Goal: Task Accomplishment & Management: Use online tool/utility

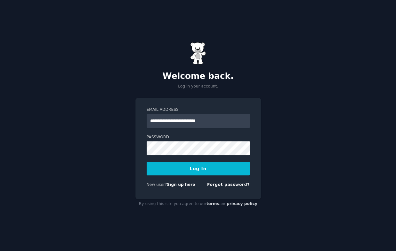
type input "**********"
click at [146, 162] on button "Log In" at bounding box center [197, 168] width 103 height 13
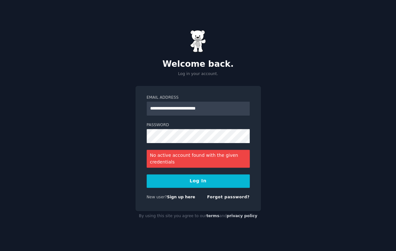
click at [182, 201] on div "New user? Sign up here Forgot password?" at bounding box center [197, 199] width 103 height 8
click at [183, 199] on link "Sign up here" at bounding box center [181, 197] width 28 height 4
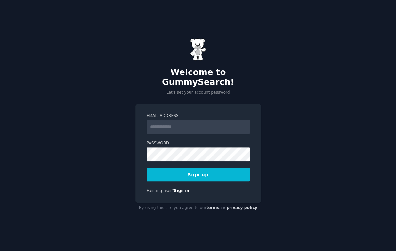
click at [193, 120] on input "Email Address" at bounding box center [197, 127] width 103 height 14
click at [174, 122] on input "Email Address" at bounding box center [197, 127] width 103 height 14
click at [162, 120] on input "Email Address" at bounding box center [197, 127] width 103 height 14
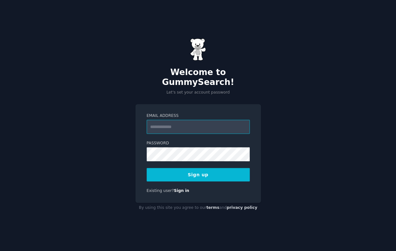
click at [166, 124] on input "Email Address" at bounding box center [197, 127] width 103 height 14
type input "*"
drag, startPoint x: 188, startPoint y: 172, endPoint x: 199, endPoint y: 119, distance: 54.2
click at [199, 119] on form "**********" at bounding box center [197, 147] width 103 height 68
click at [201, 120] on input "**********" at bounding box center [197, 127] width 103 height 14
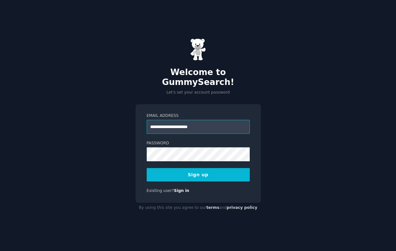
type input "**********"
click at [146, 168] on button "Sign up" at bounding box center [197, 174] width 103 height 13
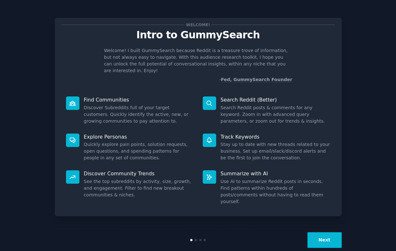
click at [338, 233] on button "Next" at bounding box center [324, 241] width 34 height 16
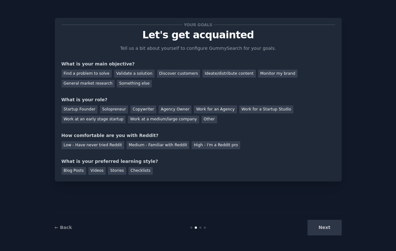
click at [338, 225] on div "Next" at bounding box center [294, 228] width 96 height 16
click at [172, 75] on div "Discover customers" at bounding box center [178, 74] width 43 height 8
click at [162, 74] on div "Discover customers" at bounding box center [178, 74] width 43 height 8
click at [75, 72] on div "Find a problem to solve" at bounding box center [86, 74] width 50 height 8
click at [334, 233] on div "Next" at bounding box center [294, 228] width 96 height 16
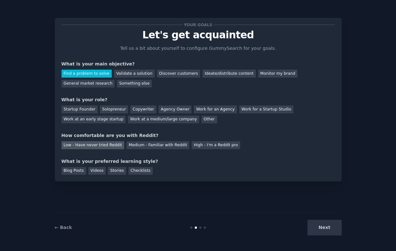
click at [111, 149] on div "Low - Have never tried Reddit" at bounding box center [92, 145] width 63 height 8
click at [102, 169] on div "Videos" at bounding box center [97, 171] width 18 height 8
click at [71, 102] on div "What is your role?" at bounding box center [197, 100] width 273 height 7
click at [70, 106] on div "Startup Founder" at bounding box center [79, 110] width 36 height 8
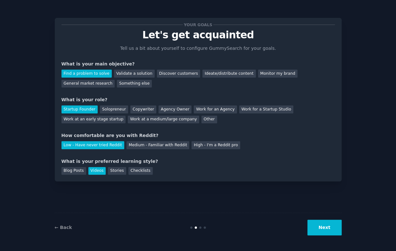
click at [315, 227] on button "Next" at bounding box center [324, 228] width 34 height 16
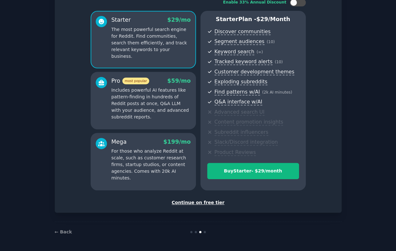
click at [199, 204] on div "Continue on free tier" at bounding box center [197, 203] width 273 height 7
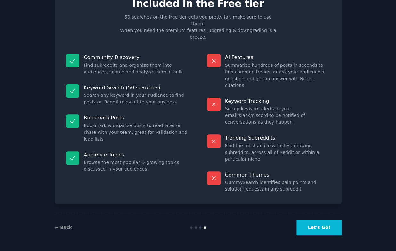
scroll to position [11, 0]
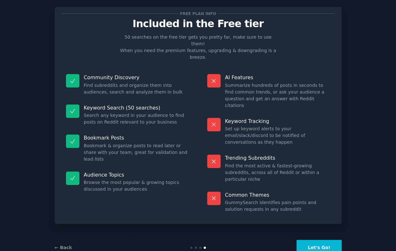
click at [313, 240] on button "Let's Go!" at bounding box center [318, 248] width 45 height 16
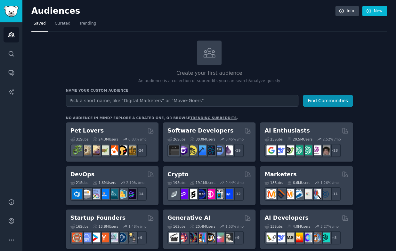
click at [143, 100] on input "text" at bounding box center [182, 101] width 232 height 12
type input "[URL][DOMAIN_NAME]"
click at [317, 103] on button "Find Communities" at bounding box center [328, 101] width 50 height 12
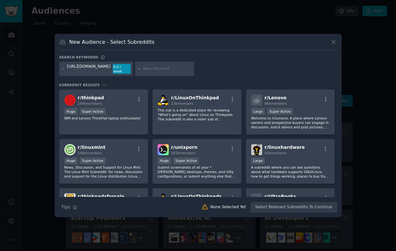
click at [333, 44] on icon at bounding box center [333, 42] width 4 height 4
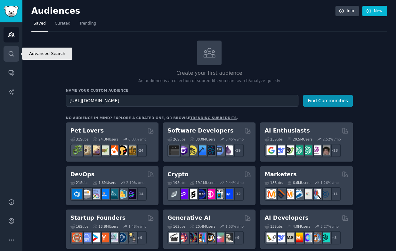
click at [11, 60] on link "Search" at bounding box center [12, 54] width 16 height 16
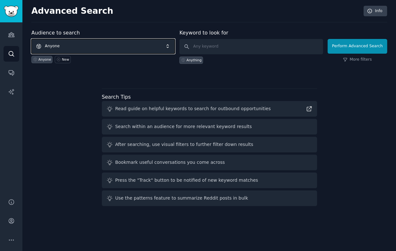
click at [94, 45] on span "Anyone" at bounding box center [102, 46] width 143 height 15
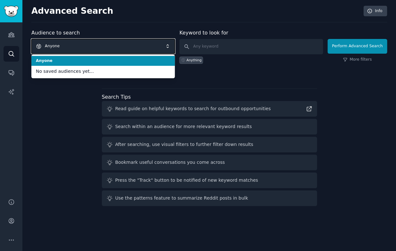
click at [94, 45] on span "Anyone" at bounding box center [102, 46] width 143 height 15
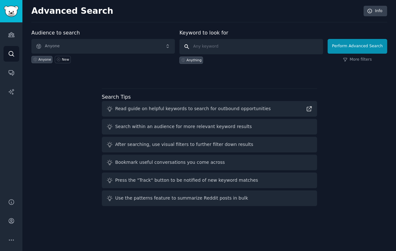
click at [249, 50] on input "text" at bounding box center [250, 46] width 143 height 15
click at [11, 75] on icon "Sidebar" at bounding box center [11, 72] width 7 height 7
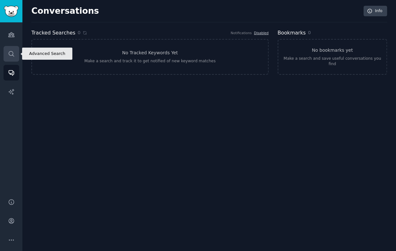
click at [13, 56] on icon "Sidebar" at bounding box center [11, 53] width 5 height 5
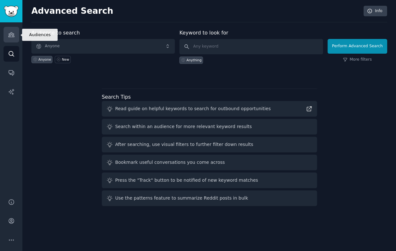
click at [13, 40] on link "Audiences" at bounding box center [12, 35] width 16 height 16
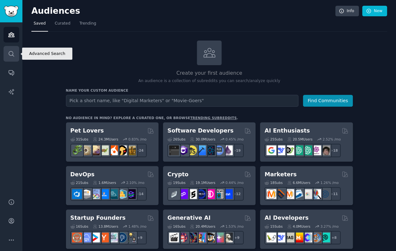
click at [10, 56] on icon "Sidebar" at bounding box center [11, 54] width 7 height 7
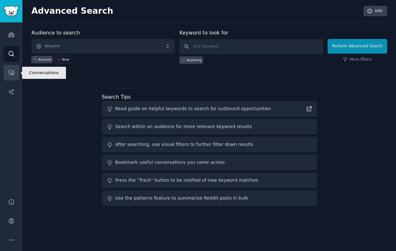
click at [13, 71] on icon "Sidebar" at bounding box center [11, 72] width 7 height 7
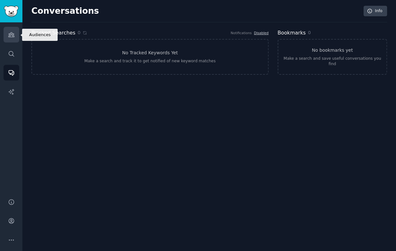
click at [5, 31] on link "Audiences" at bounding box center [12, 35] width 16 height 16
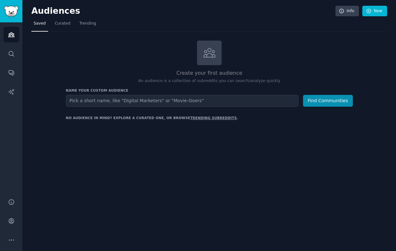
click at [87, 18] on div "Audiences Info New" at bounding box center [208, 12] width 355 height 13
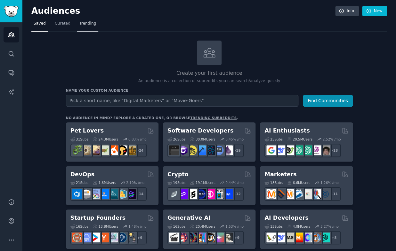
click at [85, 21] on span "Trending" at bounding box center [87, 24] width 17 height 6
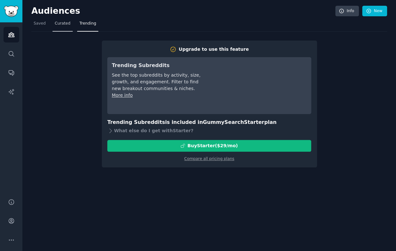
click at [60, 25] on span "Curated" at bounding box center [63, 24] width 16 height 6
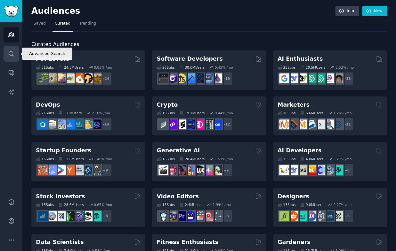
click at [12, 51] on icon "Sidebar" at bounding box center [11, 54] width 7 height 7
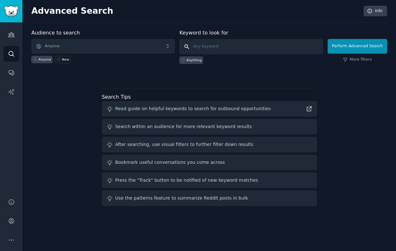
click at [213, 49] on input "text" at bounding box center [250, 46] width 143 height 15
click at [18, 35] on link "Audiences" at bounding box center [12, 35] width 16 height 16
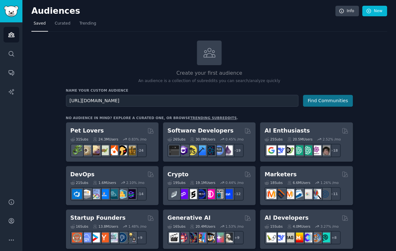
type input "[URL][DOMAIN_NAME]"
click at [318, 103] on button "Find Communities" at bounding box center [328, 101] width 50 height 12
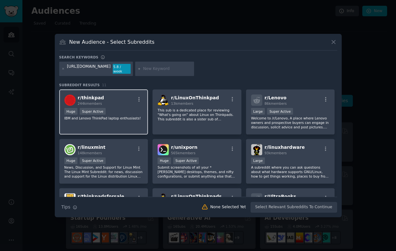
click at [107, 95] on div "r/ thinkpad 244k members" at bounding box center [103, 100] width 79 height 11
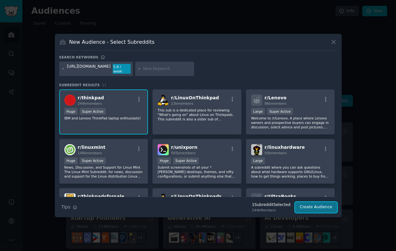
click at [322, 205] on button "Create Audience" at bounding box center [316, 207] width 42 height 11
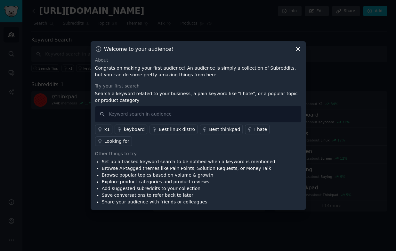
click at [293, 50] on div "Welcome to your audience!" at bounding box center [198, 49] width 206 height 7
click at [297, 51] on icon at bounding box center [297, 49] width 7 height 7
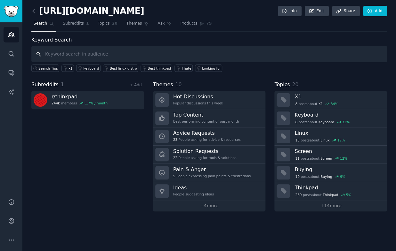
click at [63, 53] on input "text" at bounding box center [208, 54] width 355 height 16
type input "how many posts there?"
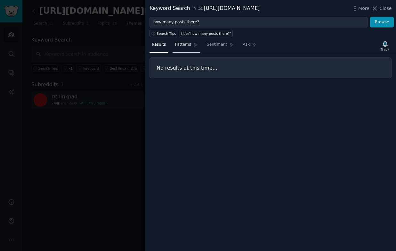
click at [188, 48] on link "Patterns" at bounding box center [185, 46] width 27 height 13
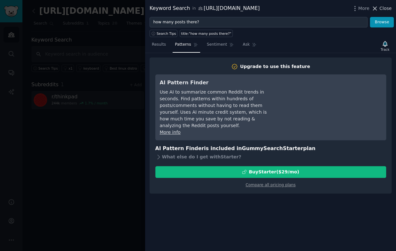
click at [382, 7] on span "Close" at bounding box center [385, 8] width 12 height 7
